Goal: Find specific page/section: Find specific page/section

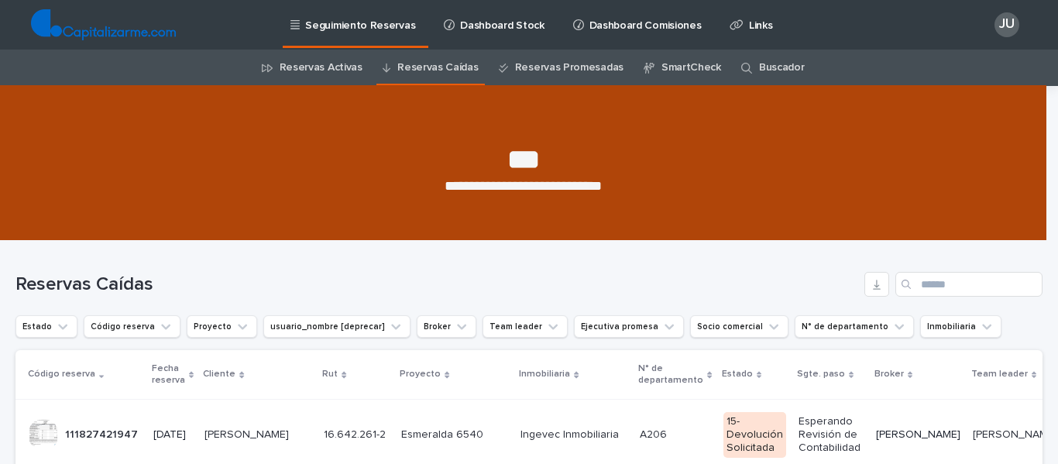
click at [566, 64] on link "Reservas Promesadas" at bounding box center [569, 68] width 108 height 36
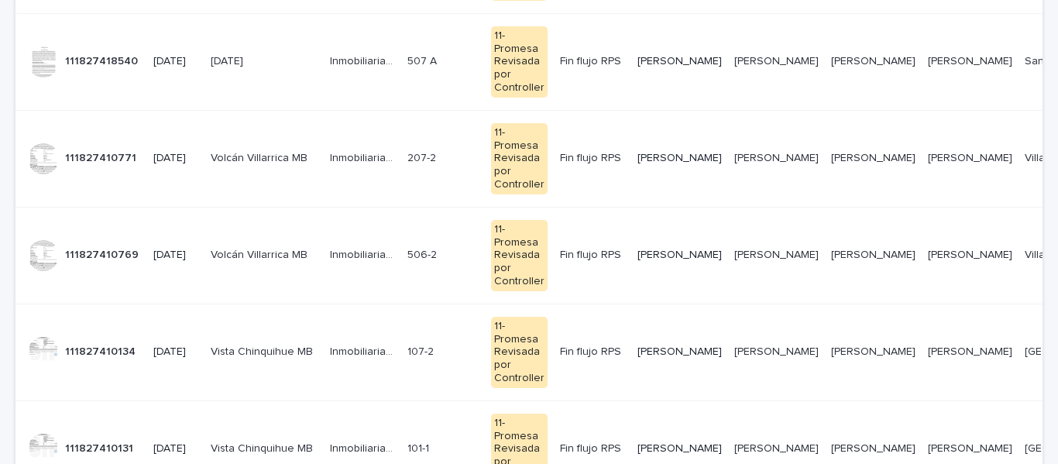
scroll to position [467, 0]
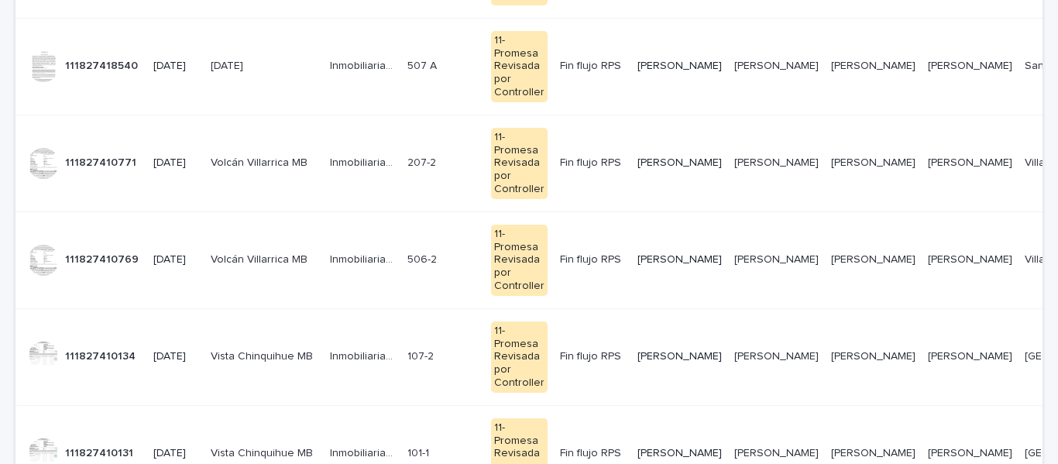
click at [330, 444] on p "Inmobiliaria Martabid" at bounding box center [364, 452] width 68 height 16
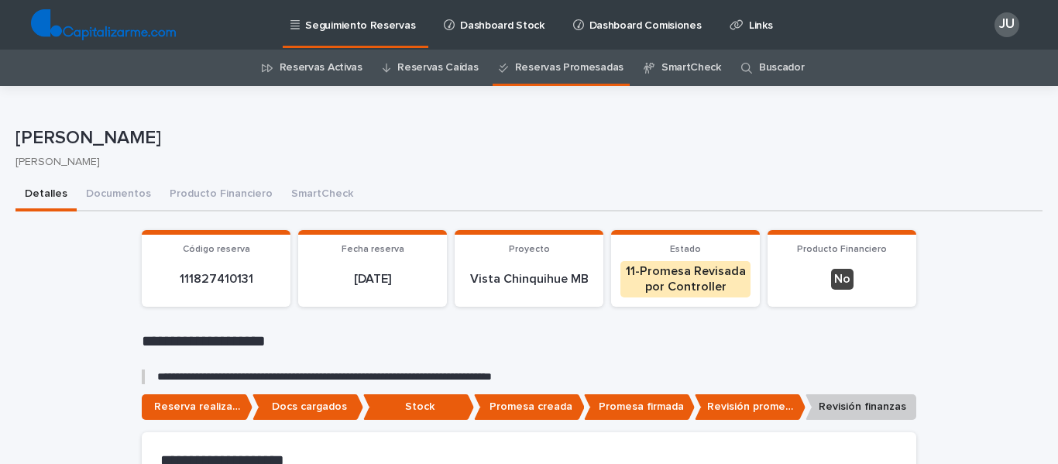
drag, startPoint x: 12, startPoint y: 135, endPoint x: 301, endPoint y: 136, distance: 289.6
copy p "[PERSON_NAME]"
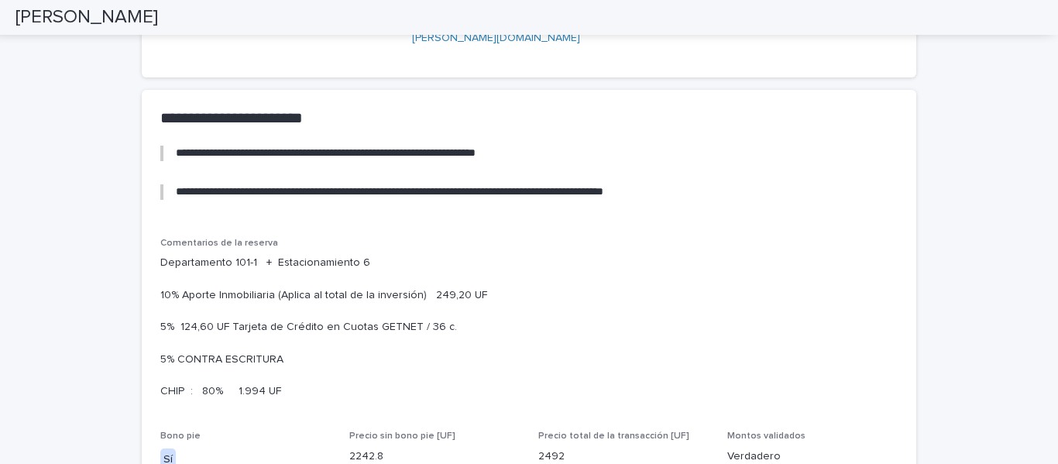
scroll to position [1007, 0]
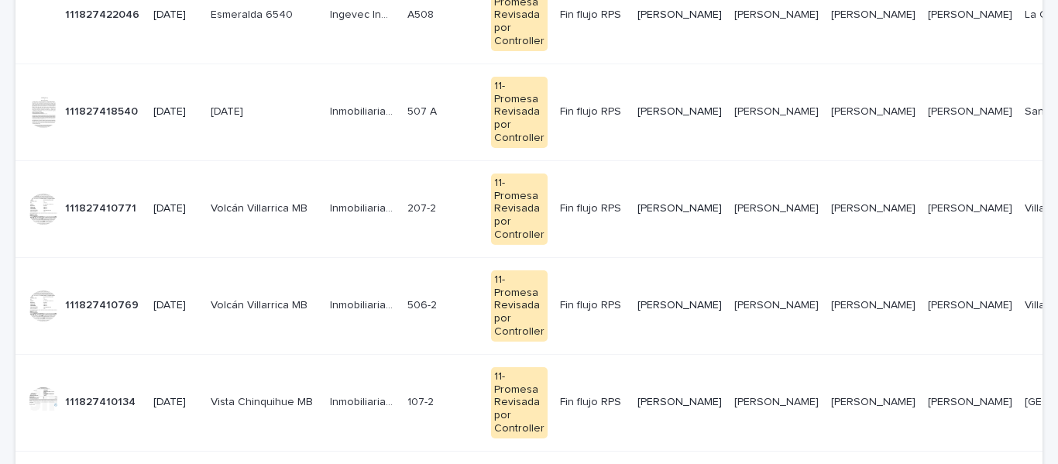
scroll to position [359, 0]
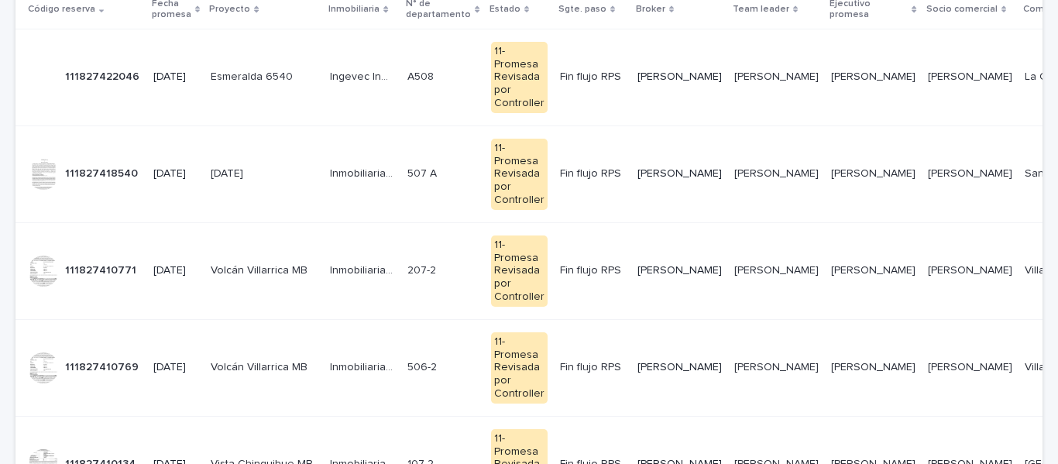
click at [265, 264] on p "Volcán Villarrica MB" at bounding box center [264, 270] width 107 height 13
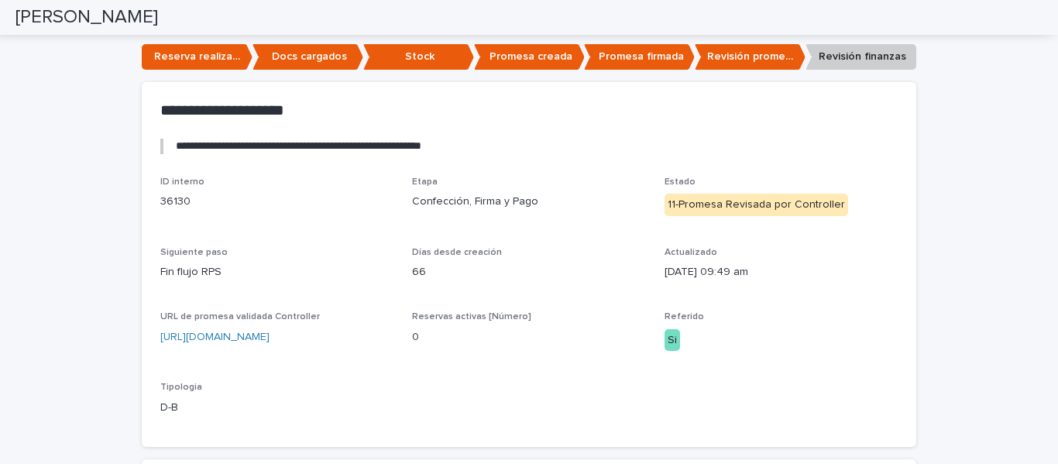
scroll to position [155, 0]
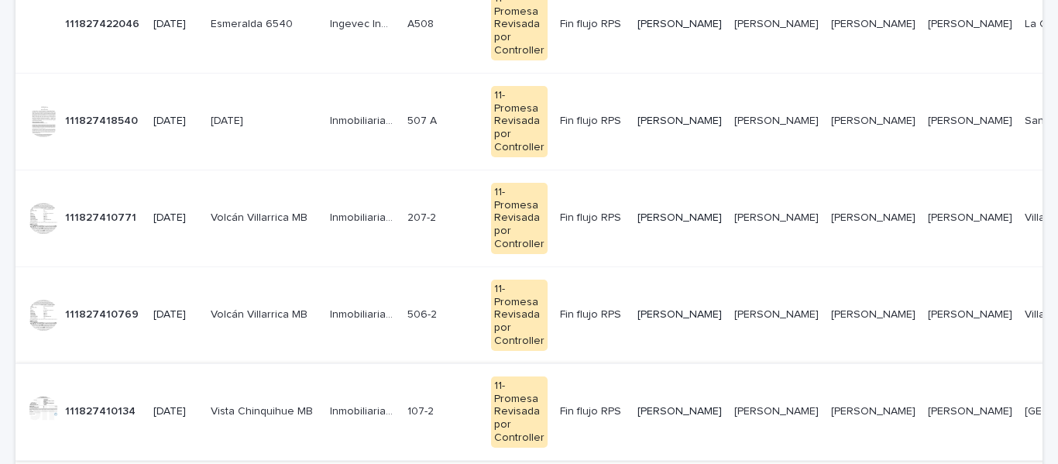
scroll to position [437, 0]
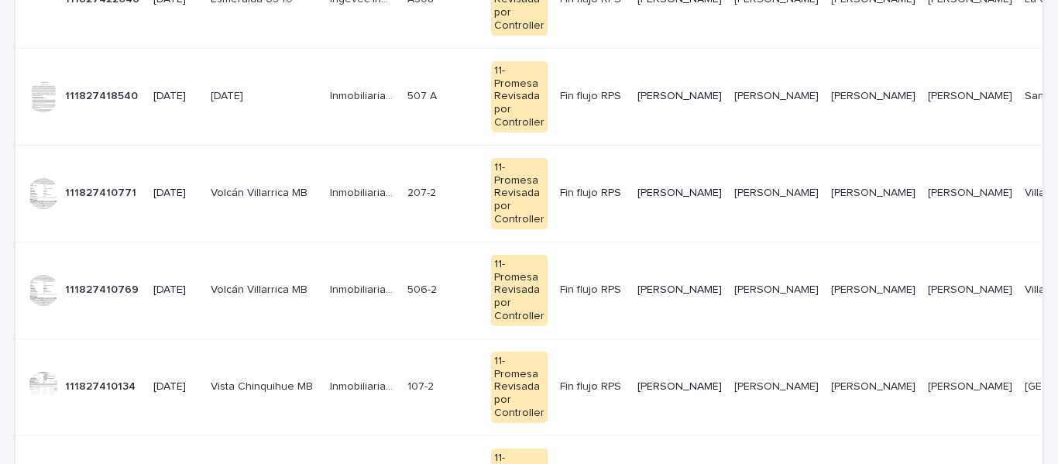
click at [253, 380] on p "Vista Chinquihue MB" at bounding box center [264, 386] width 107 height 13
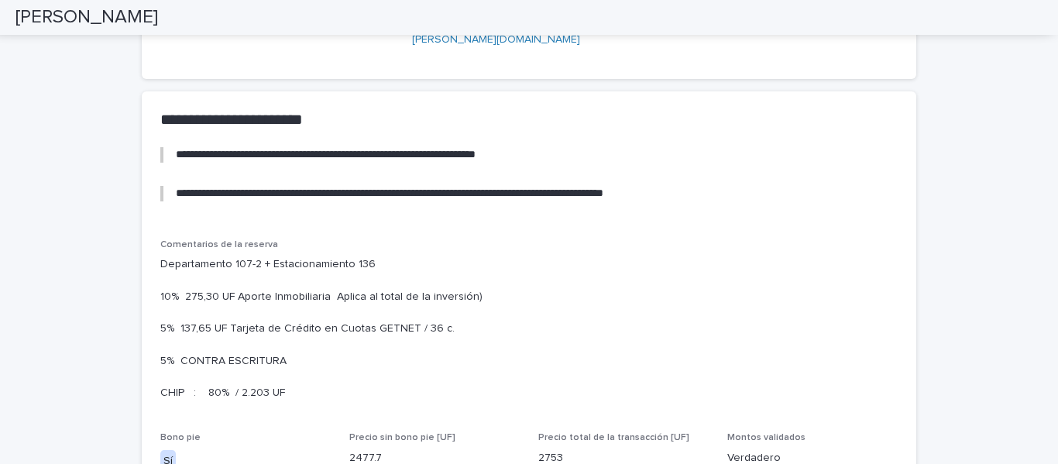
scroll to position [929, 0]
